Goal: Check status: Check status

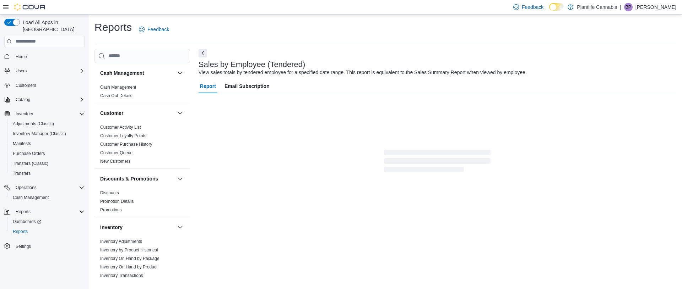
scroll to position [3, 0]
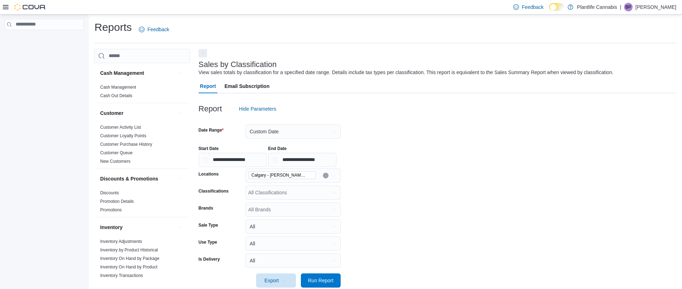
scroll to position [9, 0]
